Goal: Information Seeking & Learning: Learn about a topic

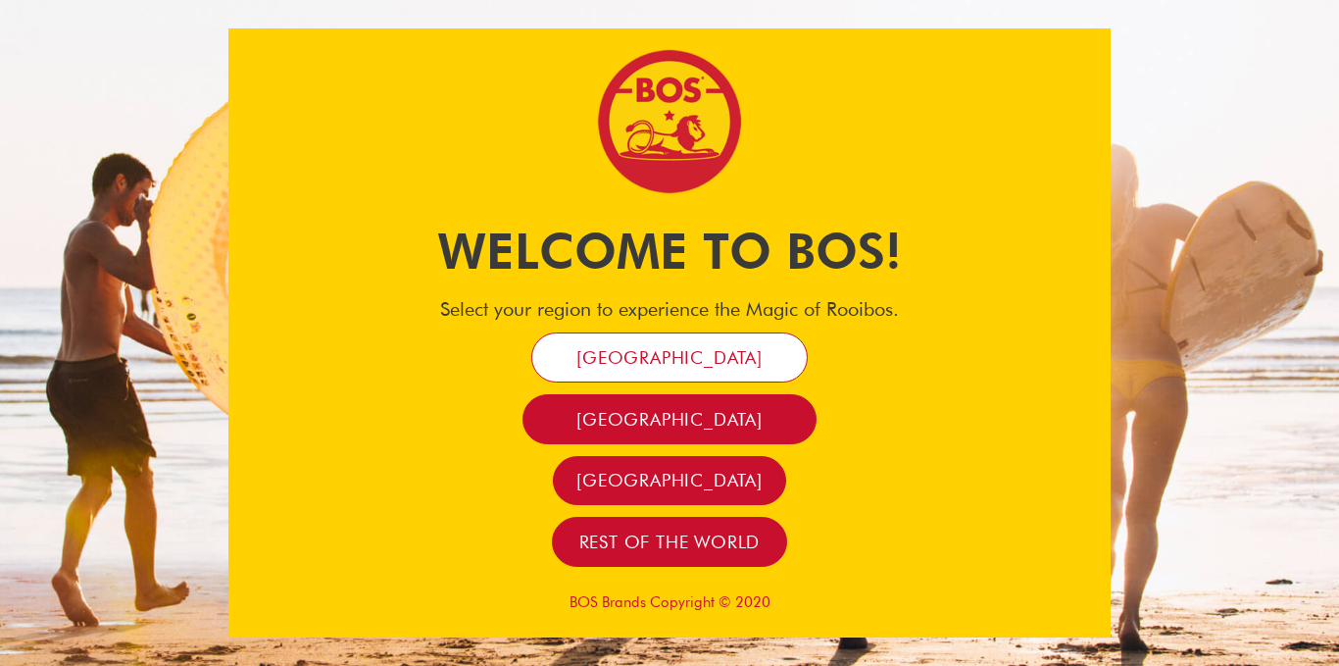
click at [670, 359] on span "[GEOGRAPHIC_DATA]" at bounding box center [670, 357] width 186 height 23
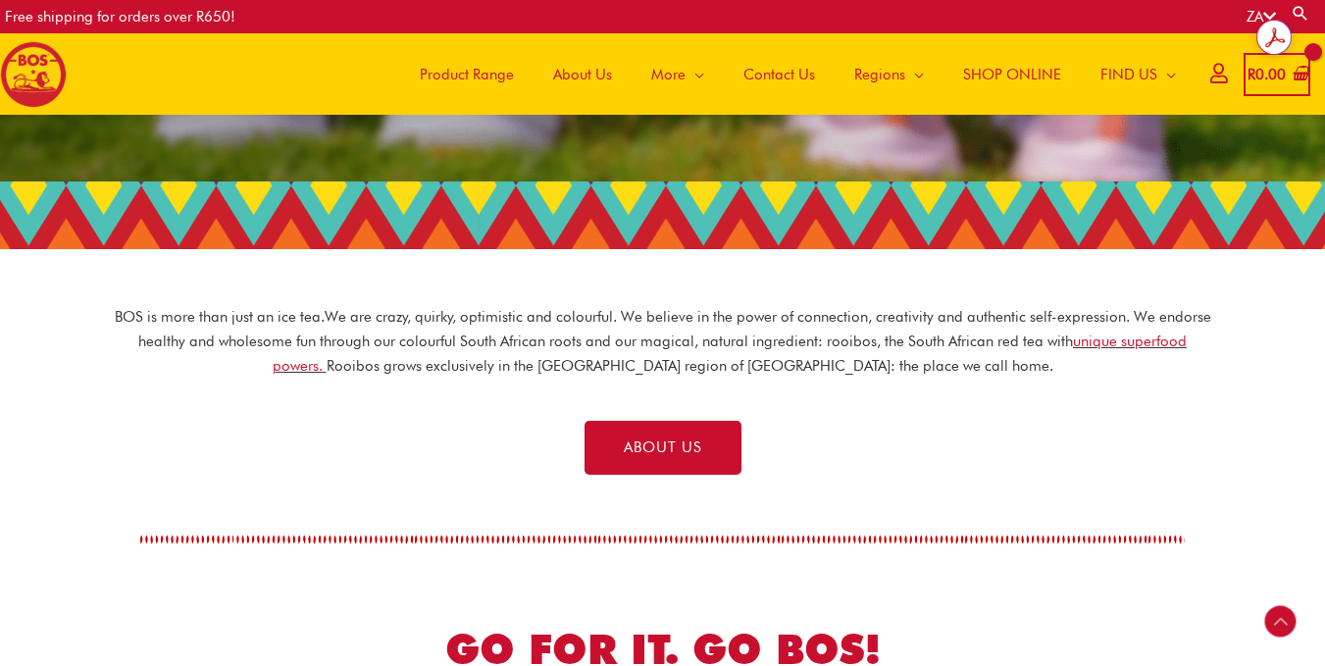
scroll to position [516, 0]
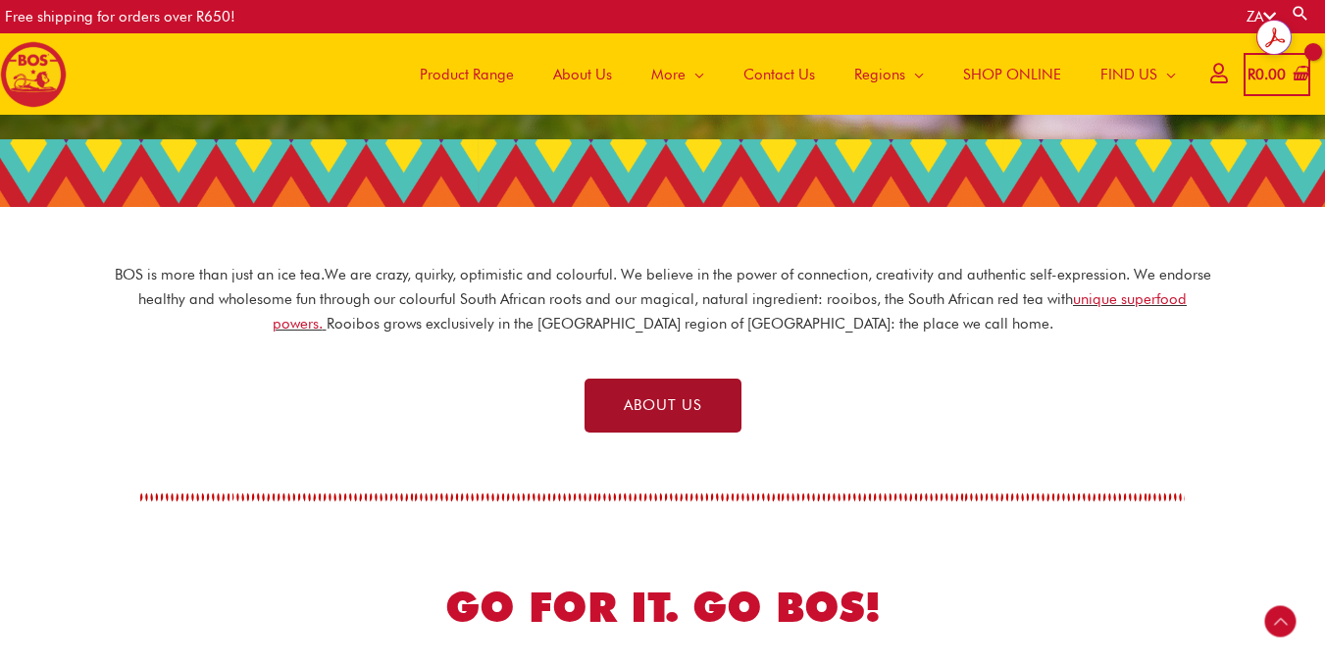
click at [711, 406] on link "ABOUT US" at bounding box center [662, 405] width 157 height 54
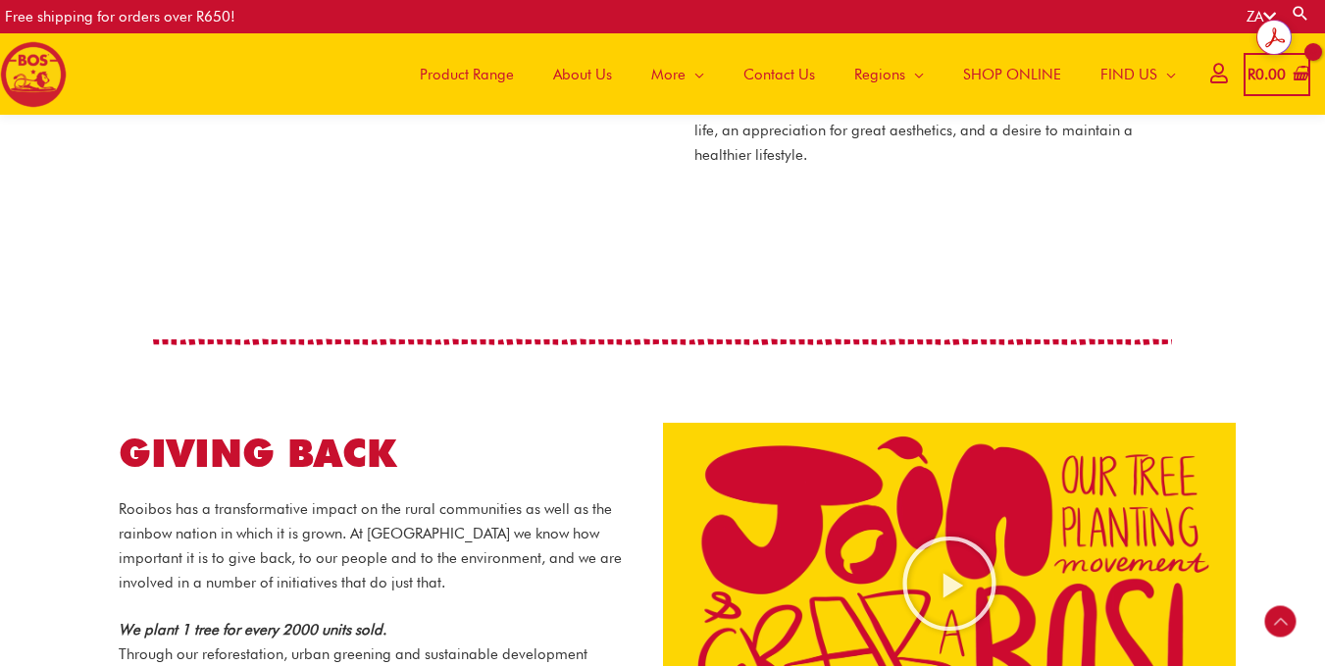
scroll to position [1093, 0]
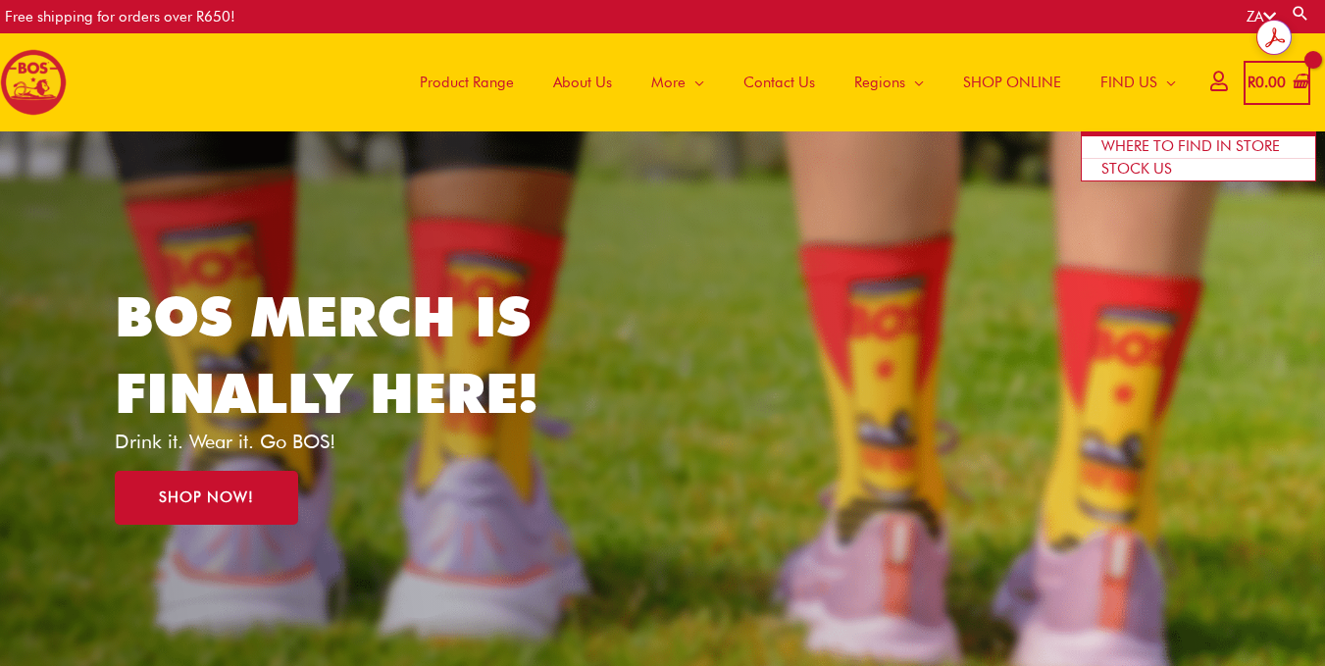
click at [1156, 143] on span "WHERE TO FIND IN STORE" at bounding box center [1190, 146] width 178 height 18
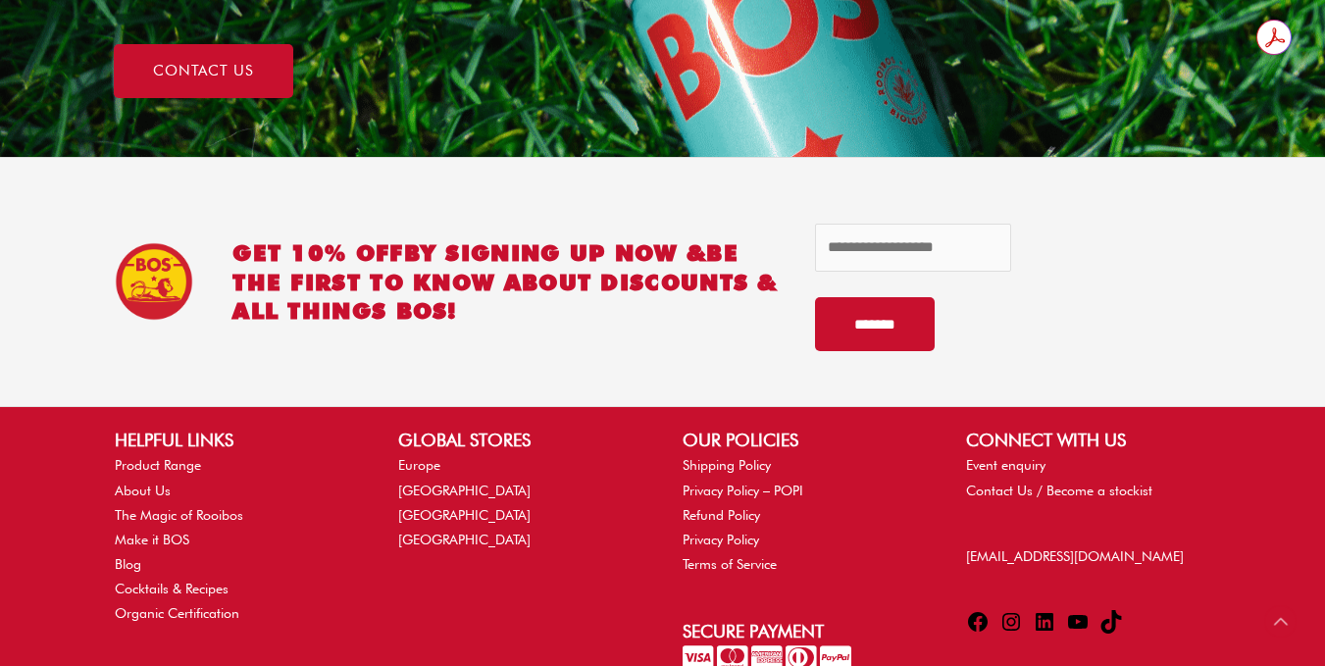
scroll to position [1699, 0]
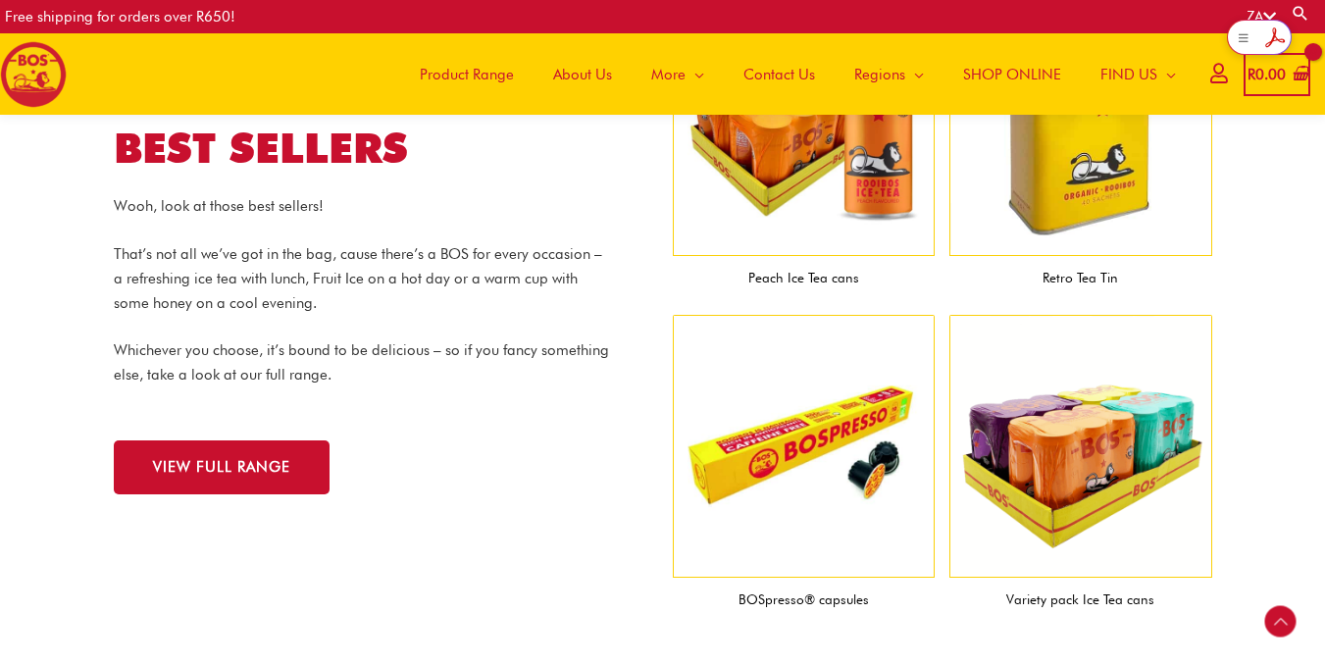
scroll to position [1940, 0]
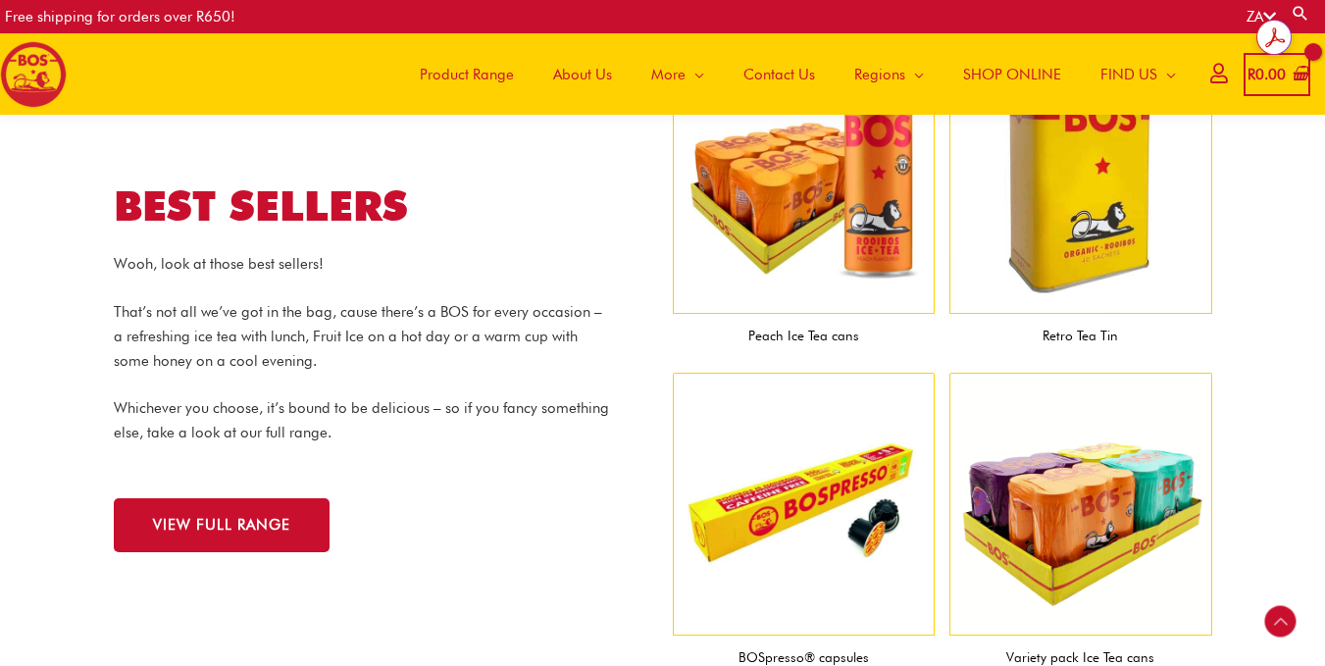
click at [1211, 75] on icon at bounding box center [1218, 73] width 17 height 15
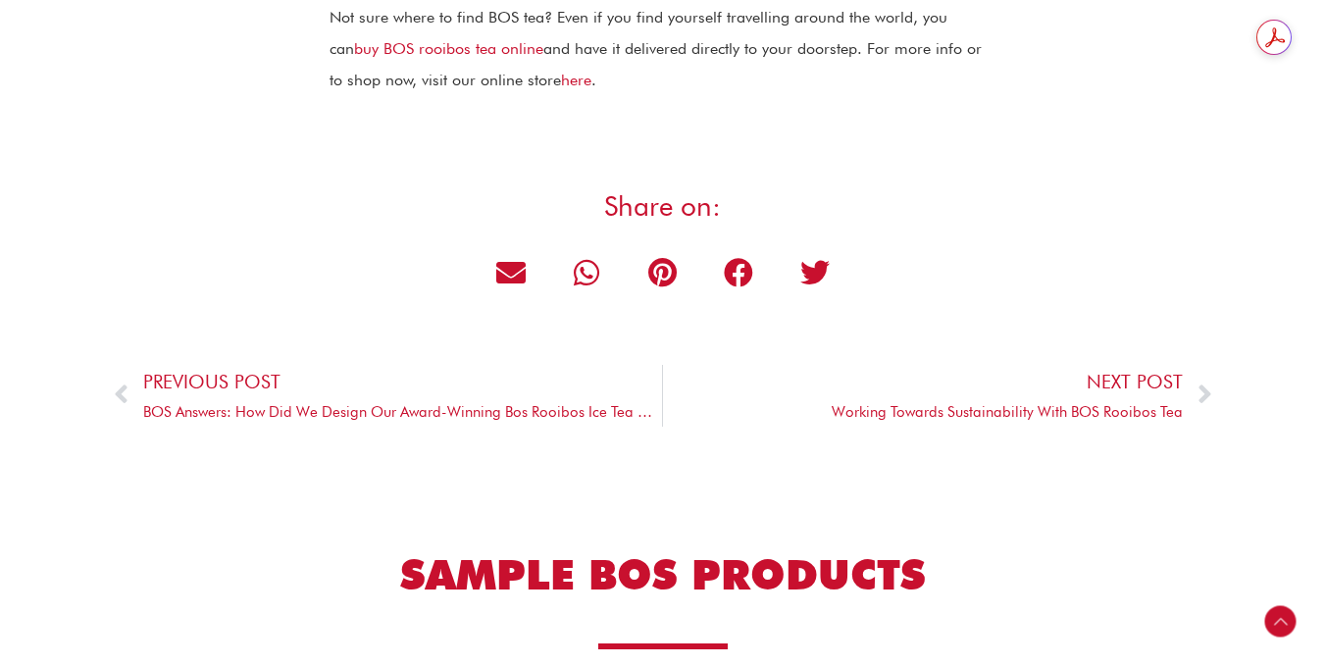
scroll to position [7015, 0]
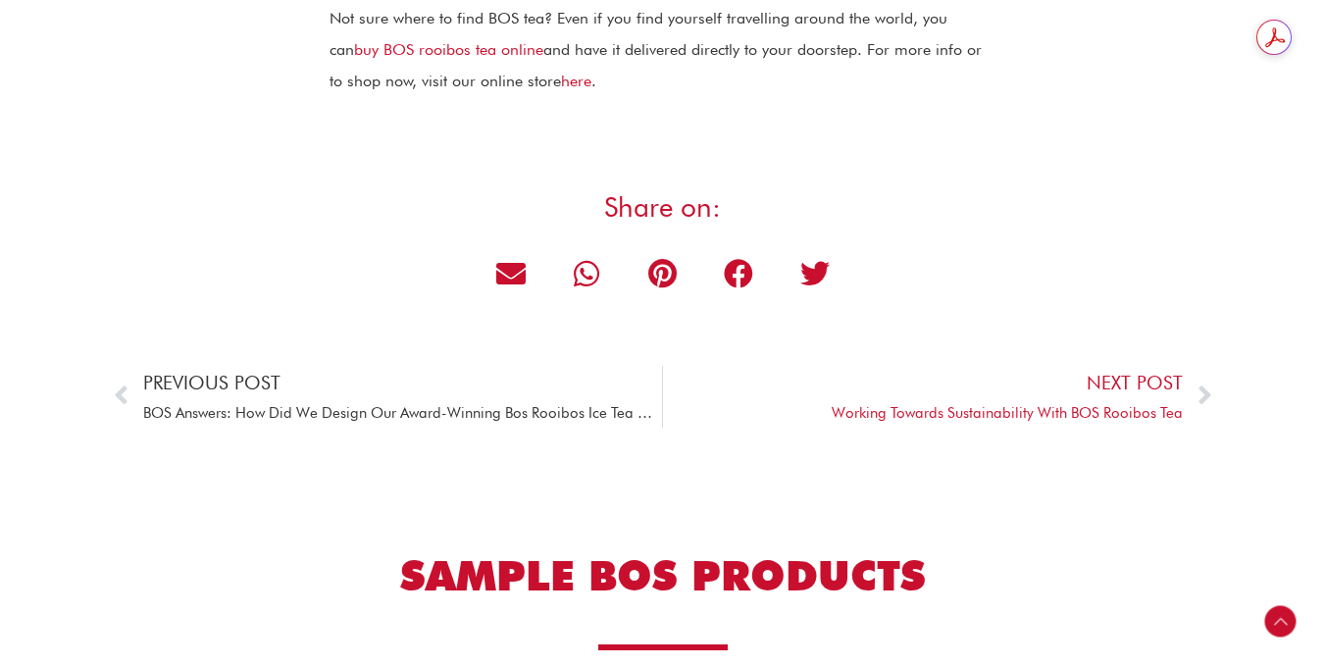
click at [500, 400] on span "BOS Answers: How Did We Design Our Award-Winning Bos Rooibos Ice Tea Can?" at bounding box center [403, 413] width 520 height 27
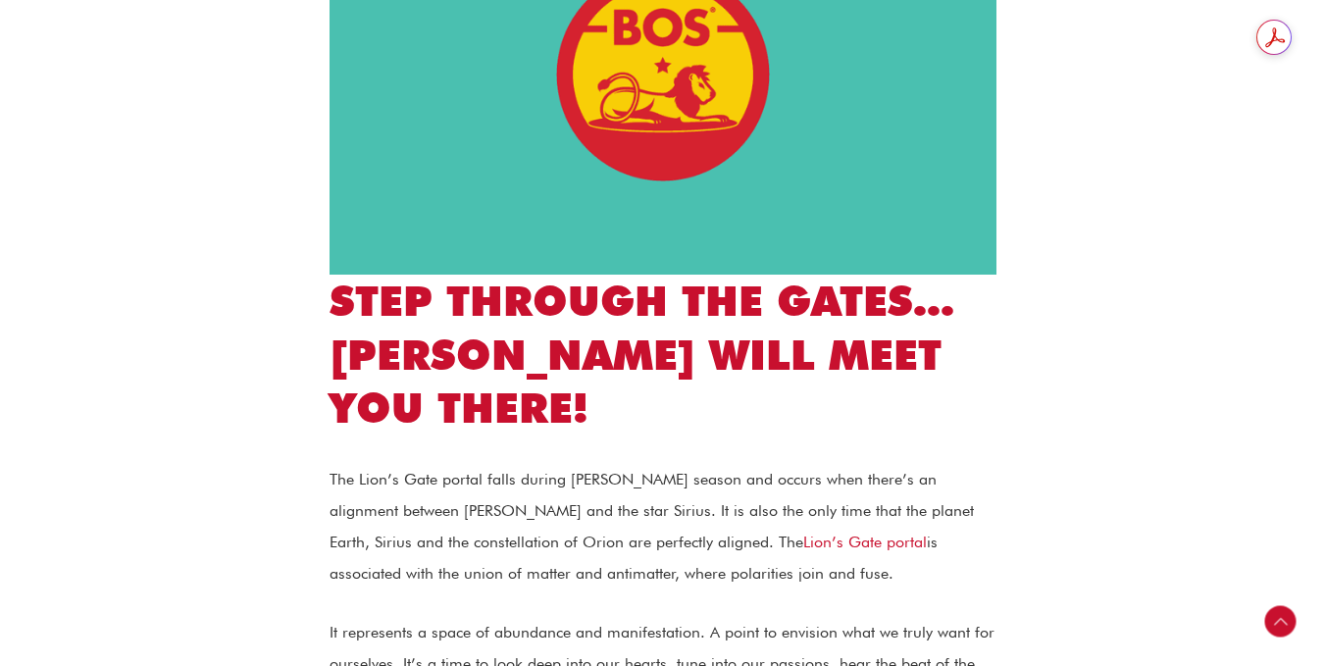
scroll to position [984, 0]
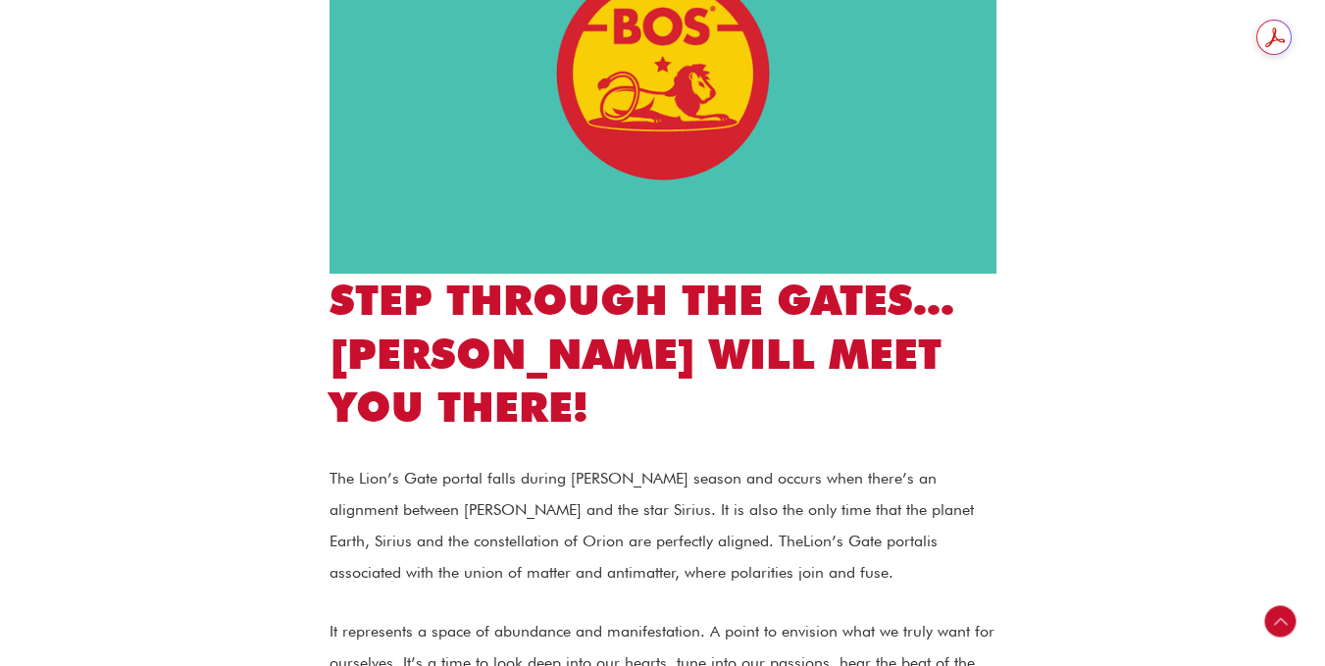
click at [803, 531] on link "Lion’s Gate portal" at bounding box center [865, 540] width 124 height 19
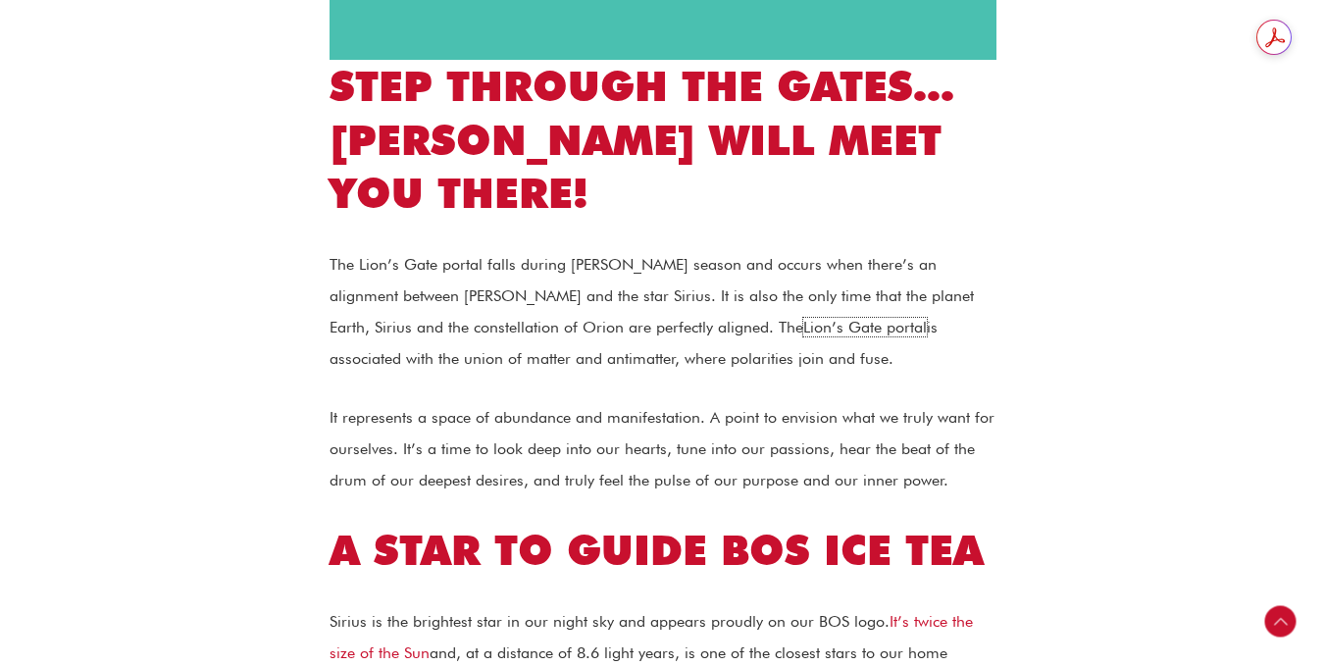
scroll to position [1199, 0]
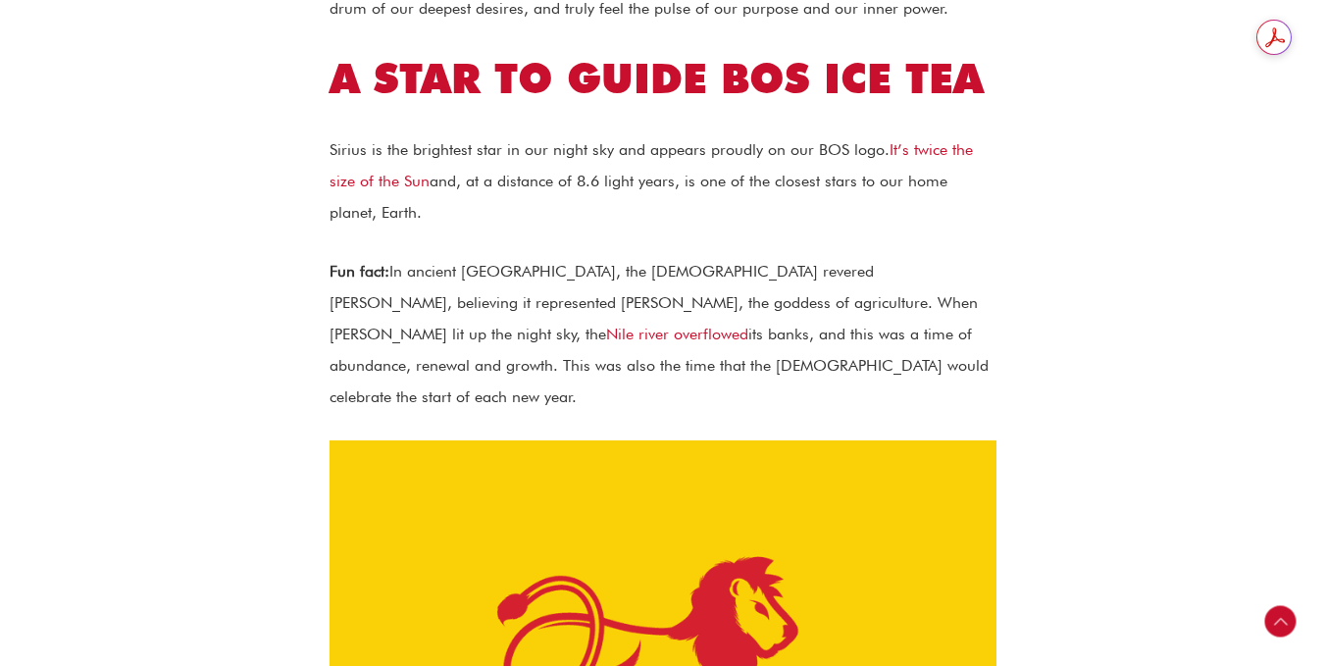
scroll to position [1671, 0]
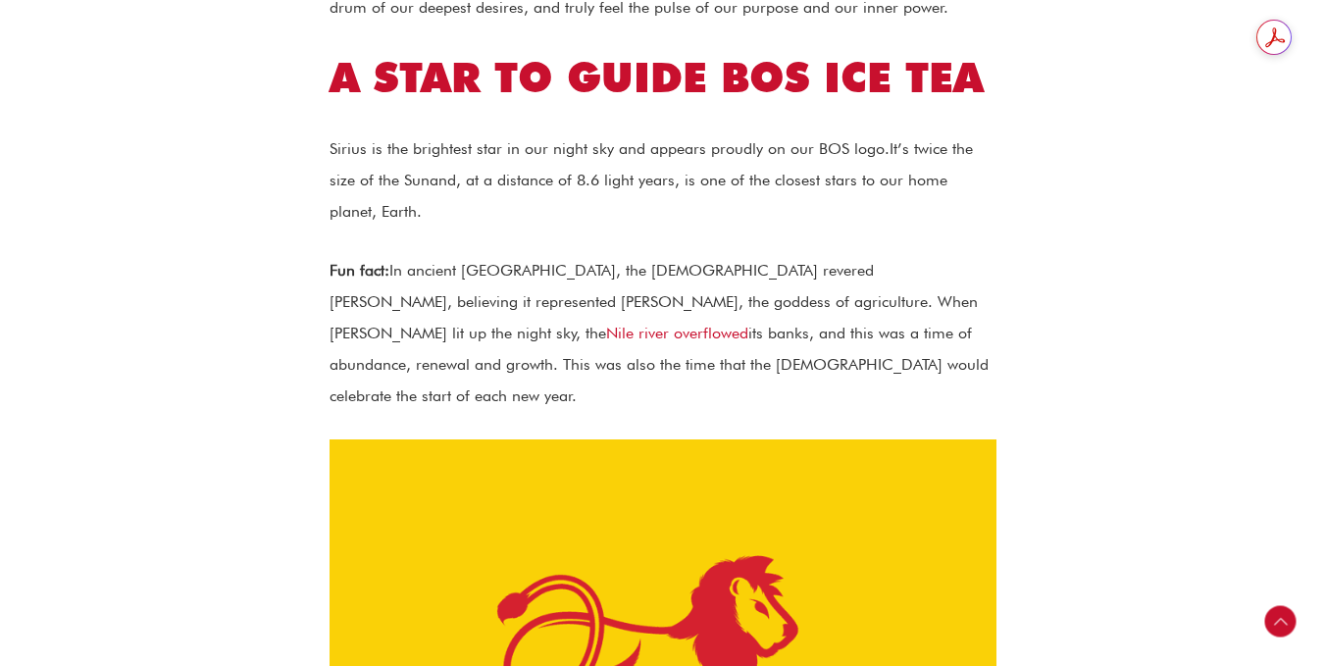
click at [917, 139] on link "It’s twice the size of the Sun" at bounding box center [650, 164] width 643 height 50
